Goal: Find specific page/section: Find specific page/section

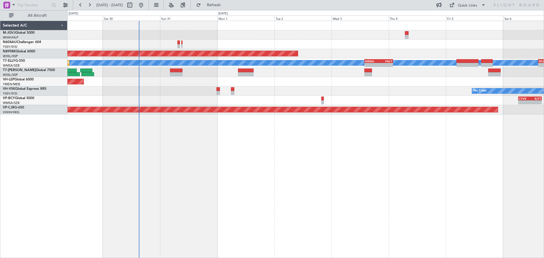
click at [262, 175] on div "Planned Maint [GEOGRAPHIC_DATA] (Seletar) [PERSON_NAME] Planned Maint [GEOGRAPH…" at bounding box center [305, 139] width 476 height 237
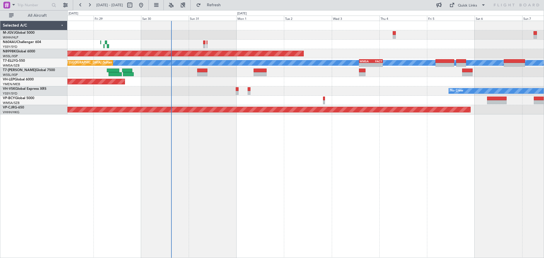
click at [174, 176] on div "Planned Maint [GEOGRAPHIC_DATA] (Halim Intl) Planned Maint [GEOGRAPHIC_DATA] (S…" at bounding box center [305, 139] width 476 height 237
click at [206, 146] on div "Planned Maint [GEOGRAPHIC_DATA] (Halim Intl) Planned Maint [GEOGRAPHIC_DATA] (S…" at bounding box center [305, 139] width 476 height 237
click at [67, 5] on button at bounding box center [65, 5] width 9 height 9
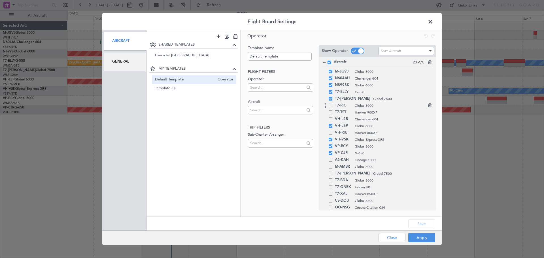
click at [330, 106] on span at bounding box center [330, 106] width 4 height 4
click at [332, 104] on input "checkbox" at bounding box center [332, 104] width 0 height 0
click at [329, 112] on span at bounding box center [330, 112] width 4 height 4
click at [332, 110] on input "checkbox" at bounding box center [332, 110] width 0 height 0
click at [329, 118] on span at bounding box center [330, 119] width 4 height 4
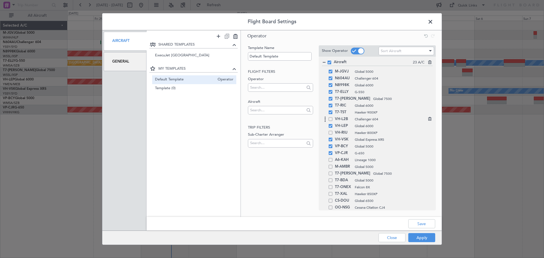
click at [332, 117] on input "checkbox" at bounding box center [332, 117] width 0 height 0
click at [331, 133] on span at bounding box center [330, 133] width 4 height 4
click at [332, 131] on input "checkbox" at bounding box center [332, 131] width 0 height 0
click at [422, 223] on button "Save" at bounding box center [421, 223] width 27 height 9
click at [421, 241] on button "Apply" at bounding box center [421, 237] width 27 height 9
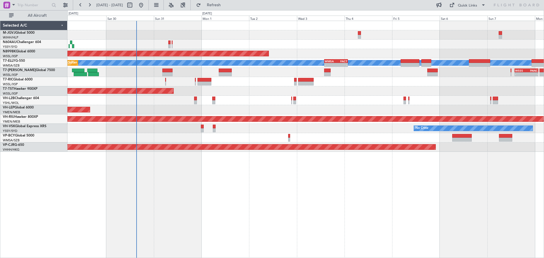
click at [327, 44] on div at bounding box center [305, 44] width 476 height 9
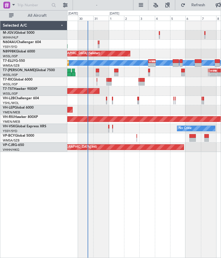
click at [168, 49] on div "Planned Maint [GEOGRAPHIC_DATA] (Seletar)" at bounding box center [144, 53] width 154 height 9
click at [65, 4] on button at bounding box center [65, 5] width 9 height 9
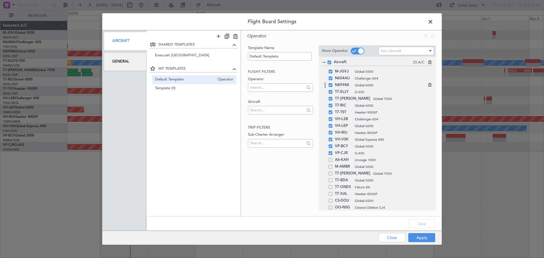
click at [330, 83] on span at bounding box center [330, 85] width 4 height 4
click at [332, 83] on input "checkbox" at bounding box center [332, 83] width 0 height 0
click at [418, 221] on button "Save" at bounding box center [421, 223] width 27 height 9
click at [418, 236] on button "Apply" at bounding box center [421, 237] width 27 height 9
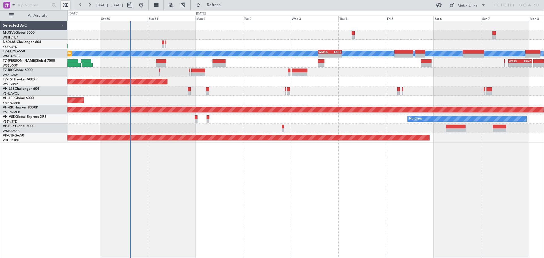
click at [66, 6] on button at bounding box center [65, 5] width 9 height 9
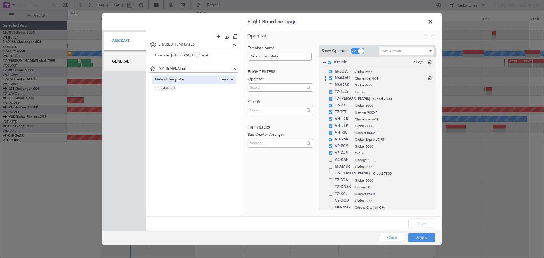
click at [332, 80] on span at bounding box center [330, 78] width 4 height 4
click at [332, 76] on input "checkbox" at bounding box center [332, 76] width 0 height 0
click at [330, 106] on span at bounding box center [330, 106] width 4 height 4
click at [332, 104] on input "checkbox" at bounding box center [332, 104] width 0 height 0
click at [330, 111] on span at bounding box center [330, 112] width 4 height 4
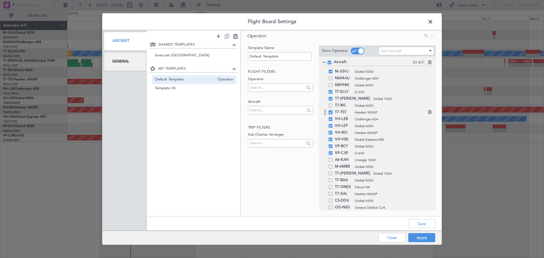
click at [332, 110] on input "checkbox" at bounding box center [332, 110] width 0 height 0
click at [329, 119] on span at bounding box center [330, 119] width 4 height 4
click at [332, 117] on input "checkbox" at bounding box center [332, 117] width 0 height 0
click at [330, 125] on span at bounding box center [330, 126] width 4 height 4
click at [332, 124] on input "checkbox" at bounding box center [332, 124] width 0 height 0
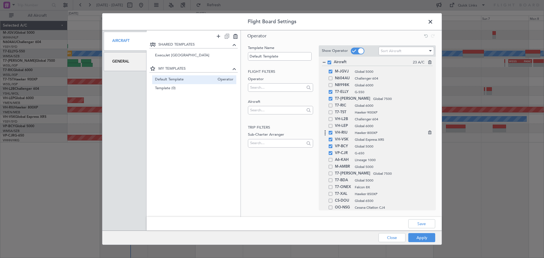
click at [331, 132] on span at bounding box center [330, 133] width 4 height 4
click at [332, 131] on input "checkbox" at bounding box center [332, 131] width 0 height 0
drag, startPoint x: 423, startPoint y: 220, endPoint x: 345, endPoint y: 220, distance: 77.6
click at [345, 220] on div "Save" at bounding box center [293, 224] width 295 height 14
click at [330, 139] on span at bounding box center [330, 140] width 4 height 4
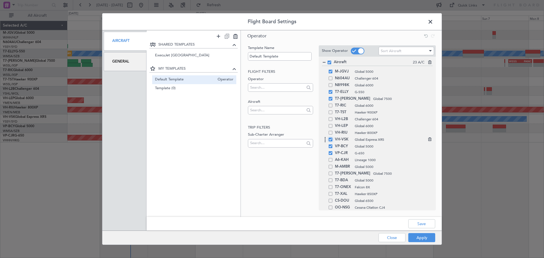
click at [332, 138] on input "checkbox" at bounding box center [332, 138] width 0 height 0
click at [421, 222] on button "Save" at bounding box center [421, 223] width 27 height 9
click at [417, 238] on button "Apply" at bounding box center [421, 237] width 27 height 9
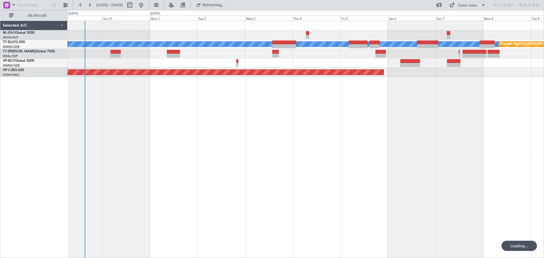
click at [383, 121] on div "[PERSON_NAME] Planned Maint [GEOGRAPHIC_DATA] ([GEOGRAPHIC_DATA]) Planned Maint…" at bounding box center [305, 139] width 476 height 237
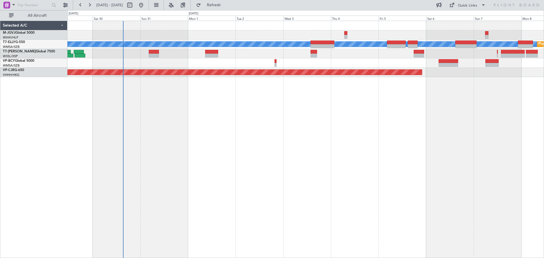
click at [222, 133] on div "[PERSON_NAME] Planned Maint [GEOGRAPHIC_DATA] ([GEOGRAPHIC_DATA]) Planned Maint…" at bounding box center [305, 139] width 476 height 237
